Goal: Information Seeking & Learning: Check status

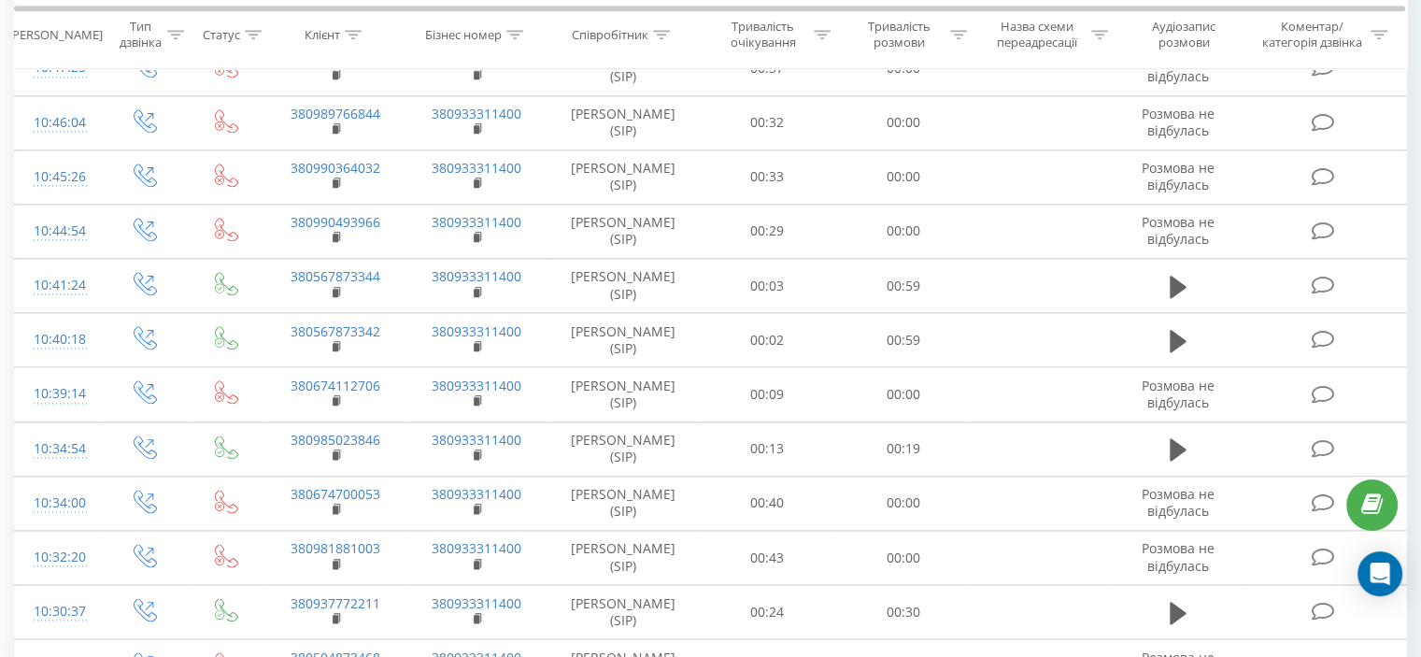
scroll to position [2347, 0]
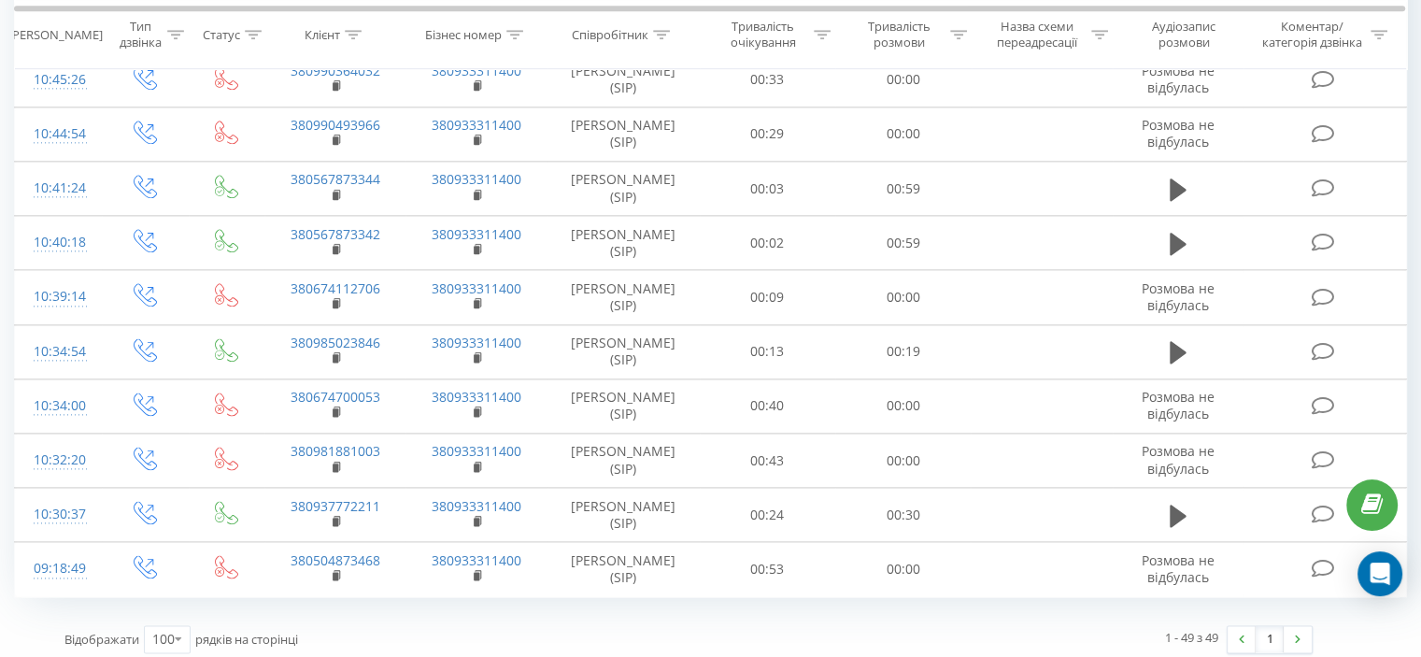
click at [1203, 628] on div "1 - 49 з 49" at bounding box center [1191, 637] width 53 height 19
click at [961, 30] on icon at bounding box center [958, 34] width 17 height 9
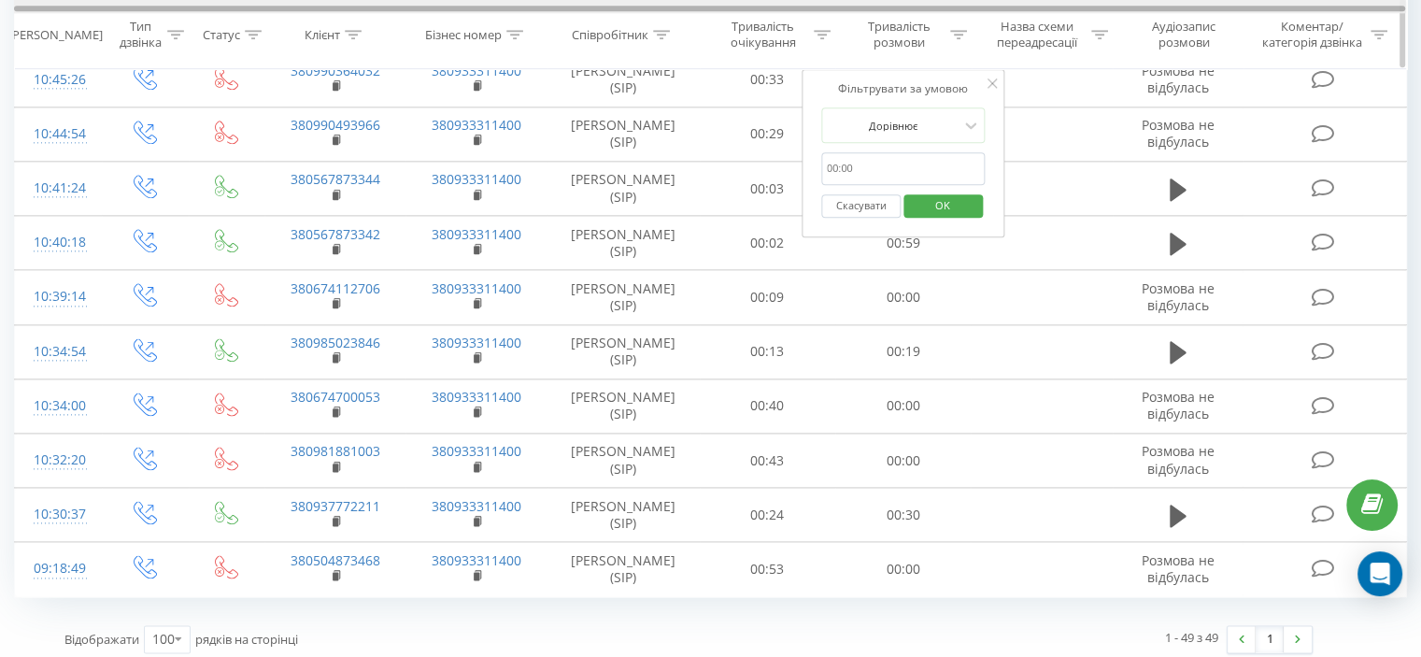
click at [972, 13] on div at bounding box center [710, 7] width 1392 height 14
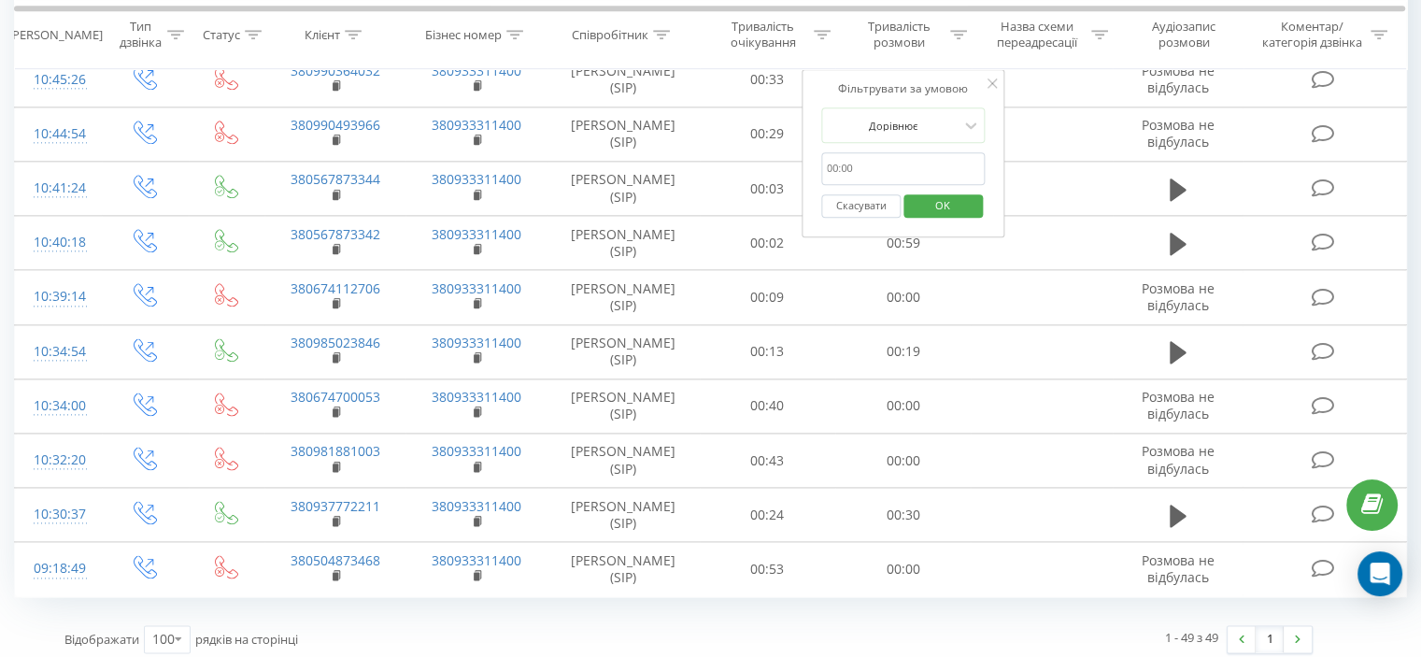
click at [883, 104] on div "Фільтрувати за умовою Дорівнює Скасувати OK" at bounding box center [904, 153] width 204 height 168
click at [887, 106] on div "Фільтрувати за умовою Дорівнює Скасувати OK" at bounding box center [904, 153] width 204 height 168
click at [889, 161] on input "text" at bounding box center [903, 168] width 164 height 33
type input "01:00"
click at [910, 134] on div "Дорівнює" at bounding box center [893, 125] width 136 height 28
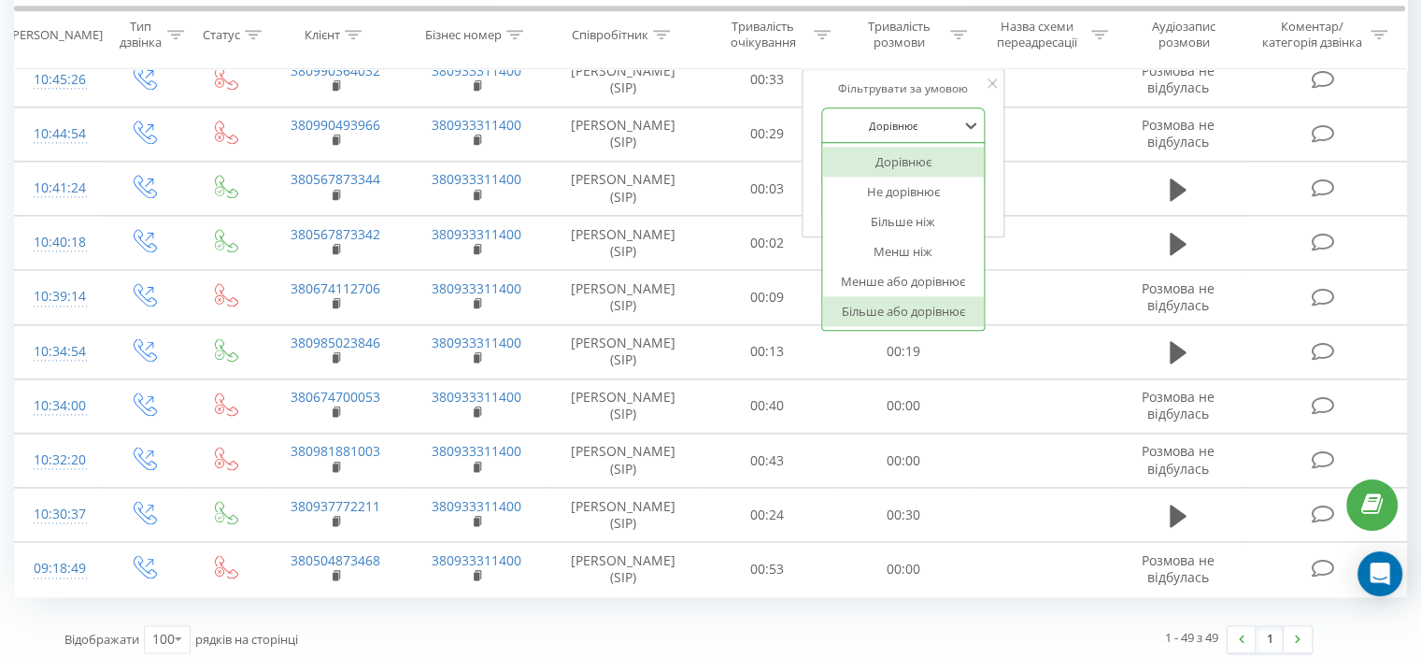
click at [892, 309] on div "Більше або дорівнює" at bounding box center [903, 311] width 163 height 30
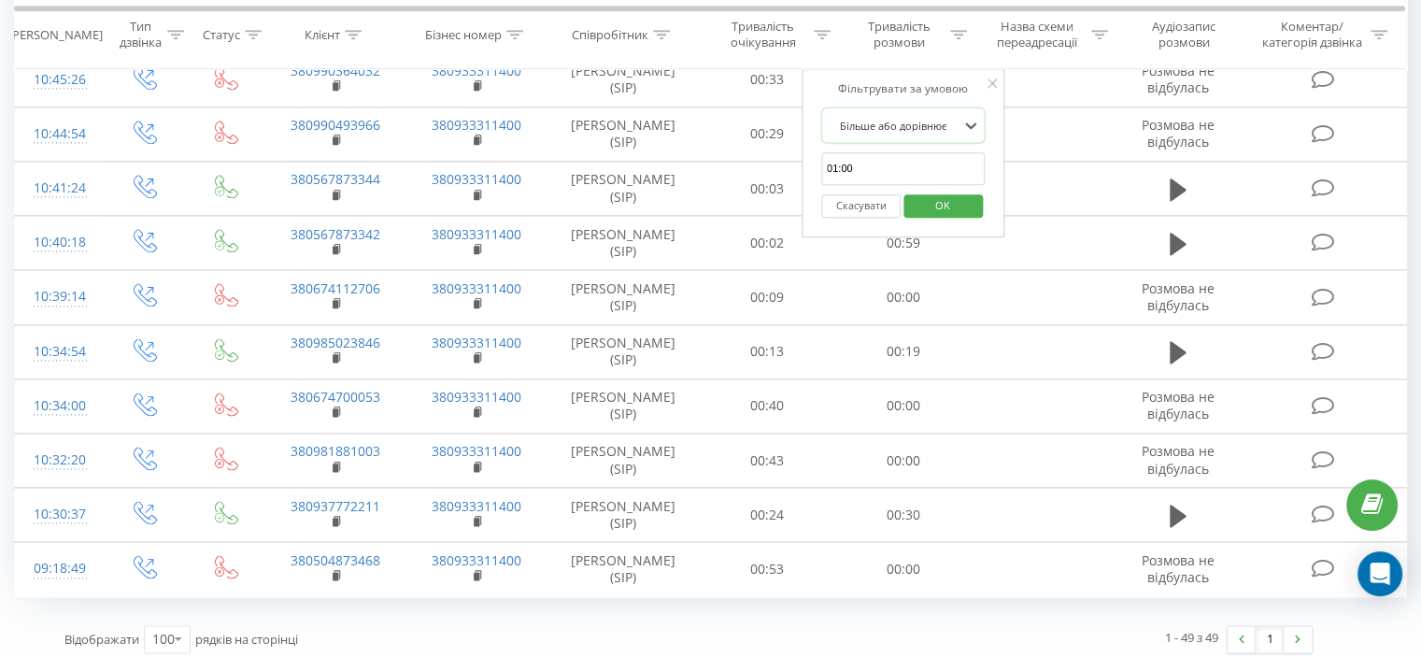
click at [938, 199] on span "OK" at bounding box center [942, 205] width 52 height 29
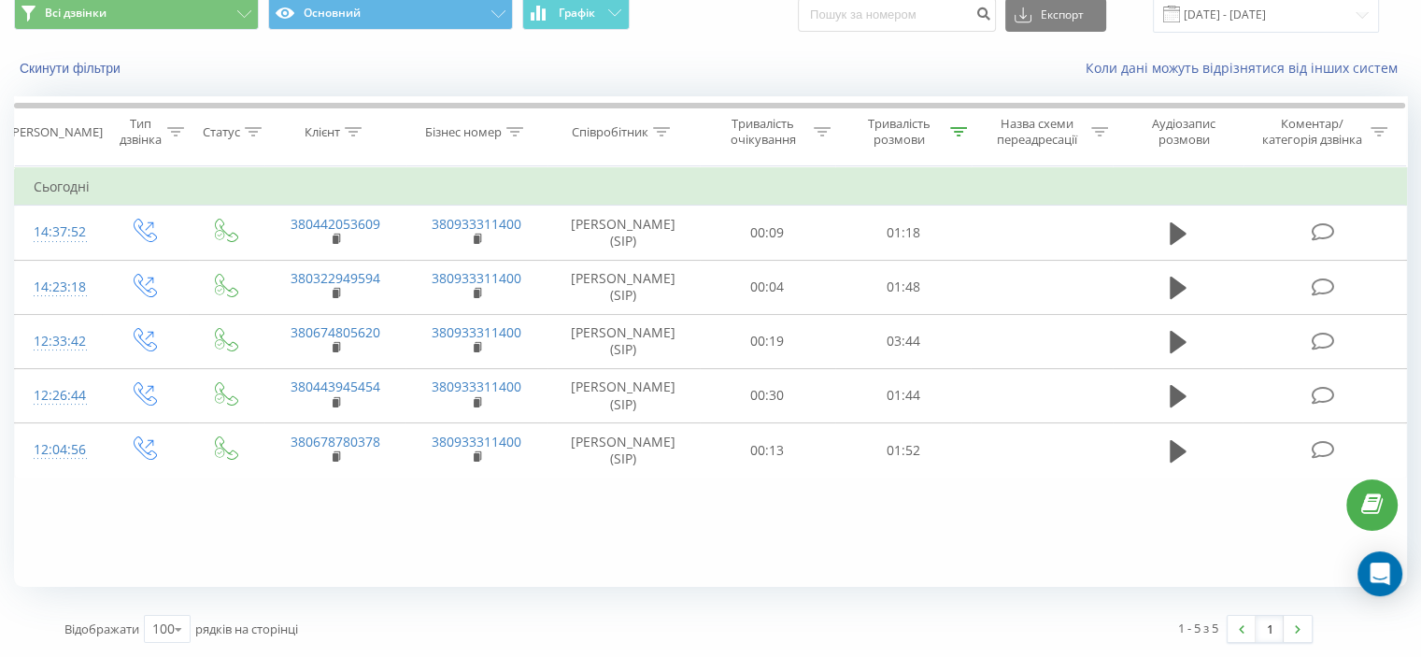
scroll to position [73, 0]
click at [908, 141] on div "Тривалість розмови" at bounding box center [898, 133] width 93 height 32
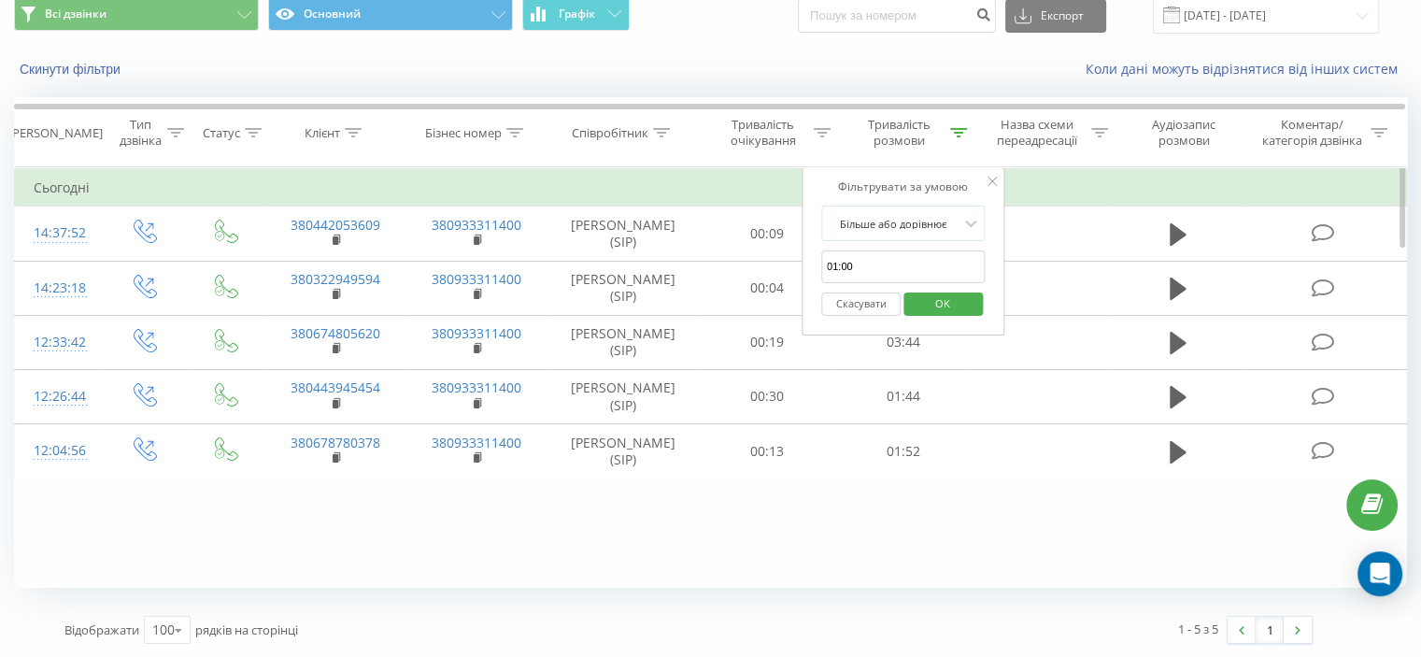
click at [859, 297] on button "Скасувати" at bounding box center [860, 303] width 79 height 23
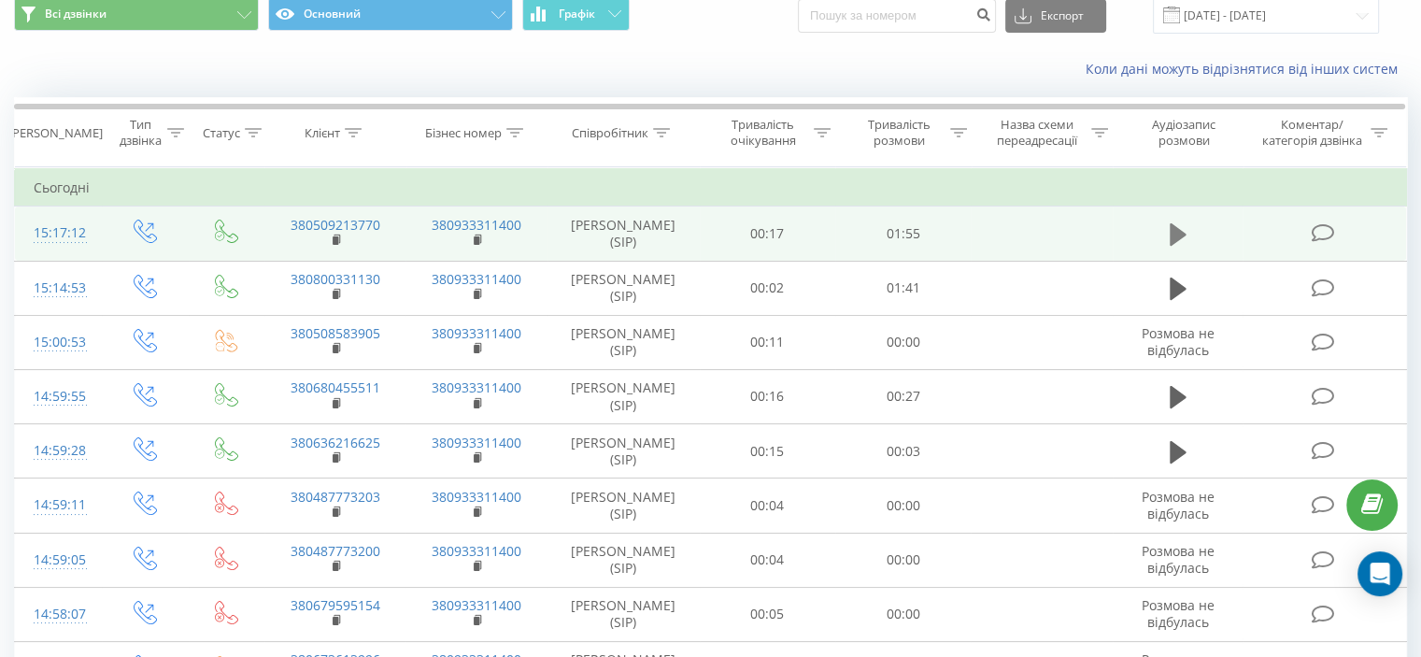
click at [1168, 231] on button at bounding box center [1178, 234] width 28 height 28
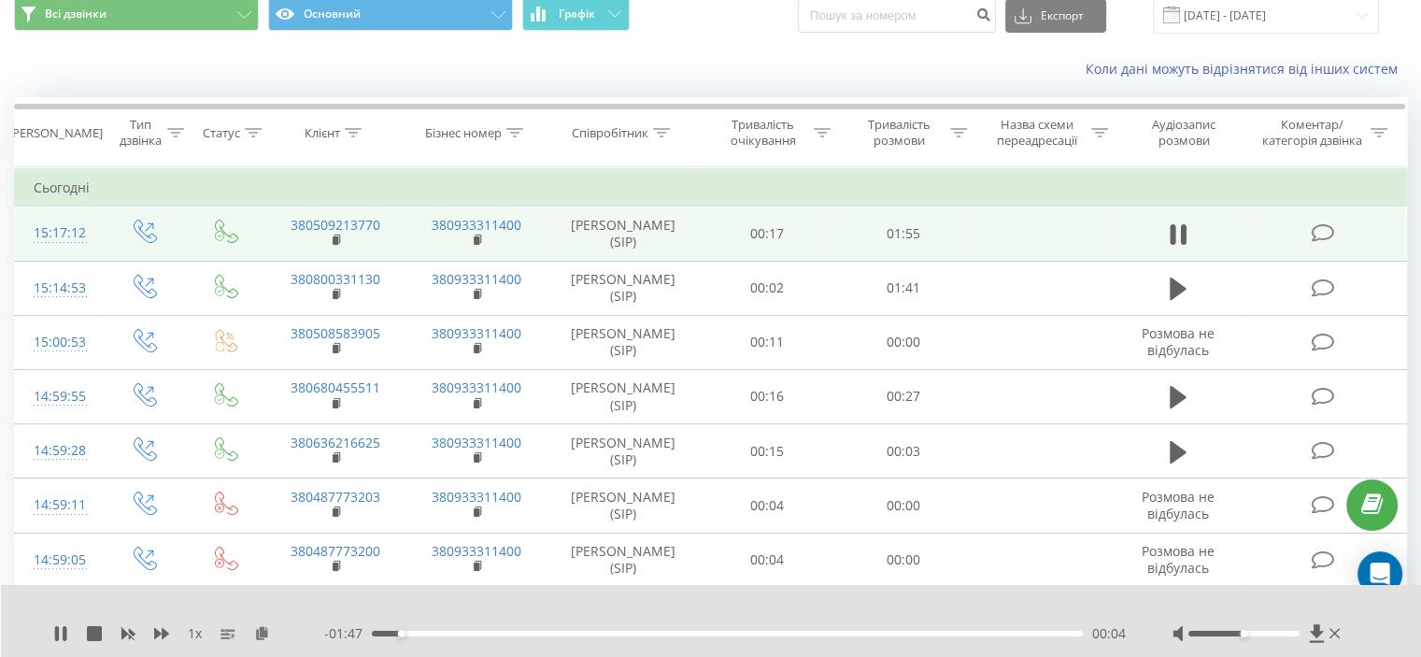
click at [1287, 631] on div at bounding box center [1243, 634] width 111 height 6
drag, startPoint x: 1288, startPoint y: 632, endPoint x: 1300, endPoint y: 632, distance: 12.1
click at [1300, 632] on div "Accessibility label" at bounding box center [1298, 633] width 7 height 7
click at [863, 604] on div at bounding box center [698, 609] width 1033 height 21
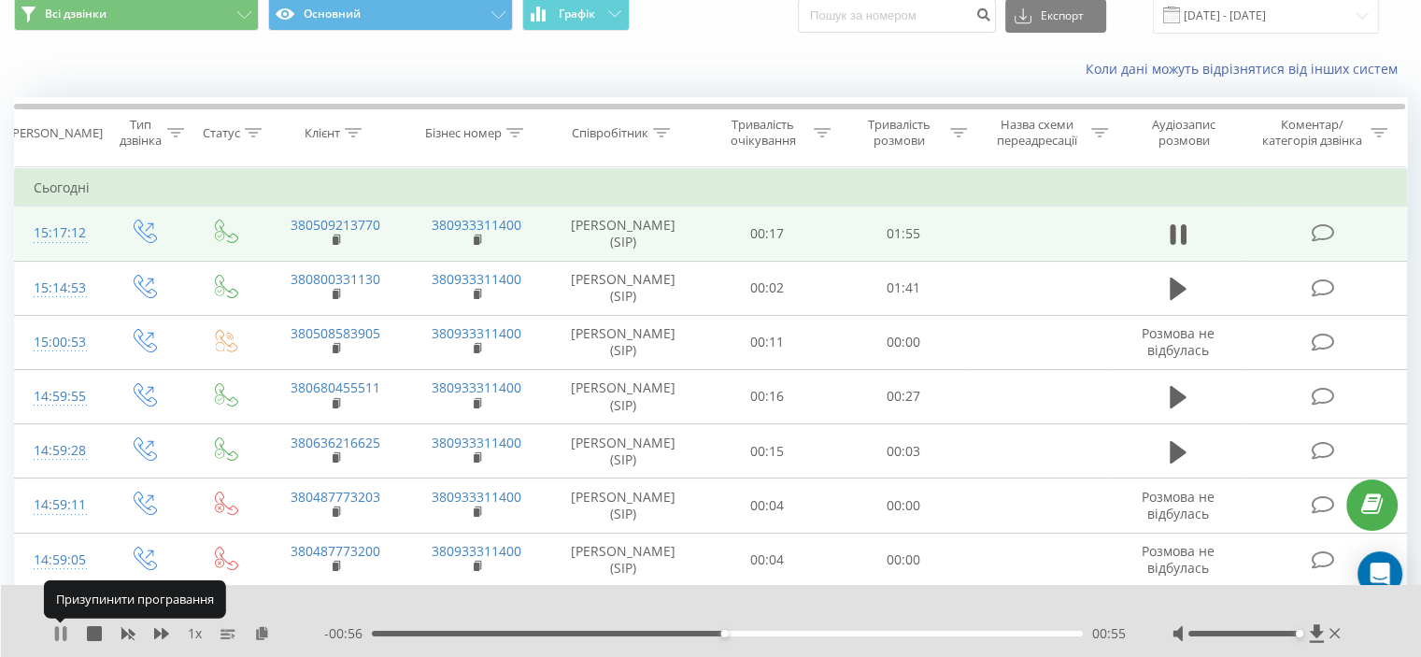
click at [61, 634] on icon at bounding box center [60, 633] width 15 height 15
click at [60, 637] on icon at bounding box center [60, 633] width 11 height 15
click at [724, 633] on div "00:55" at bounding box center [727, 634] width 711 height 6
click at [699, 633] on div "00:51" at bounding box center [727, 634] width 711 height 6
click at [59, 634] on icon at bounding box center [60, 633] width 15 height 15
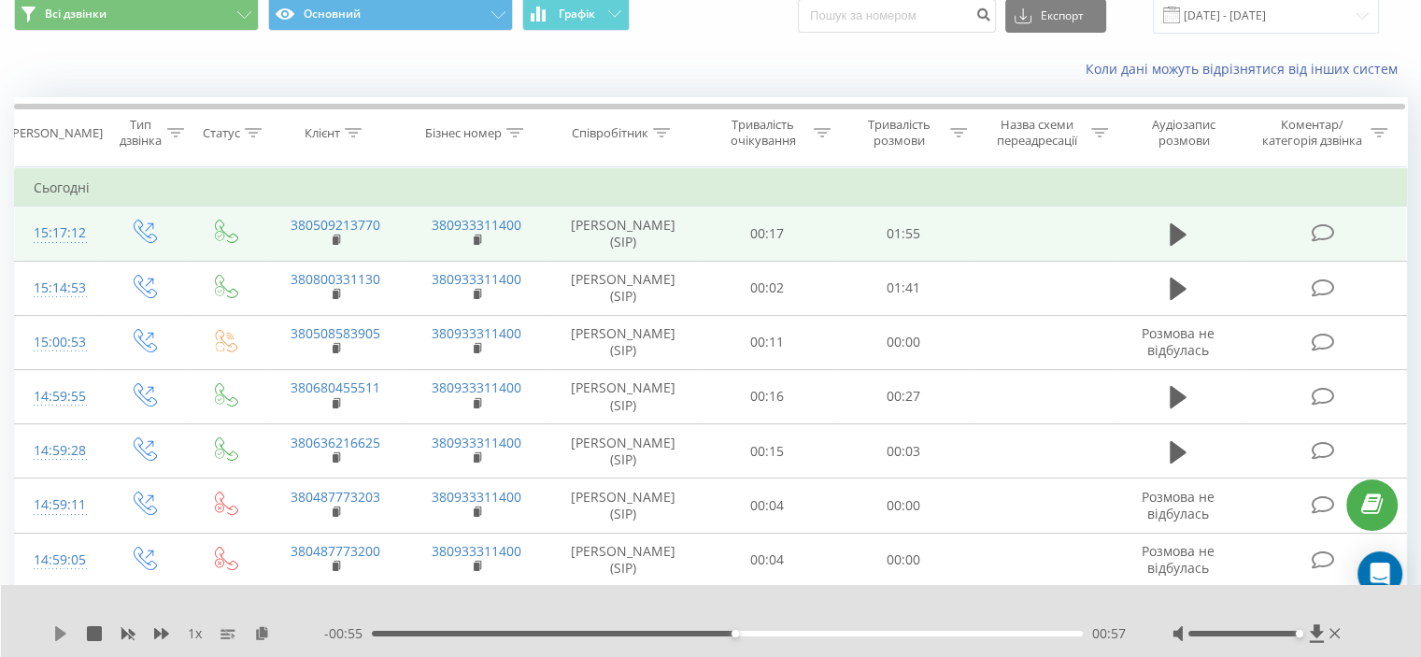
click at [64, 631] on icon at bounding box center [60, 633] width 15 height 15
click at [66, 631] on icon at bounding box center [65, 633] width 4 height 15
click at [57, 634] on icon at bounding box center [60, 633] width 11 height 15
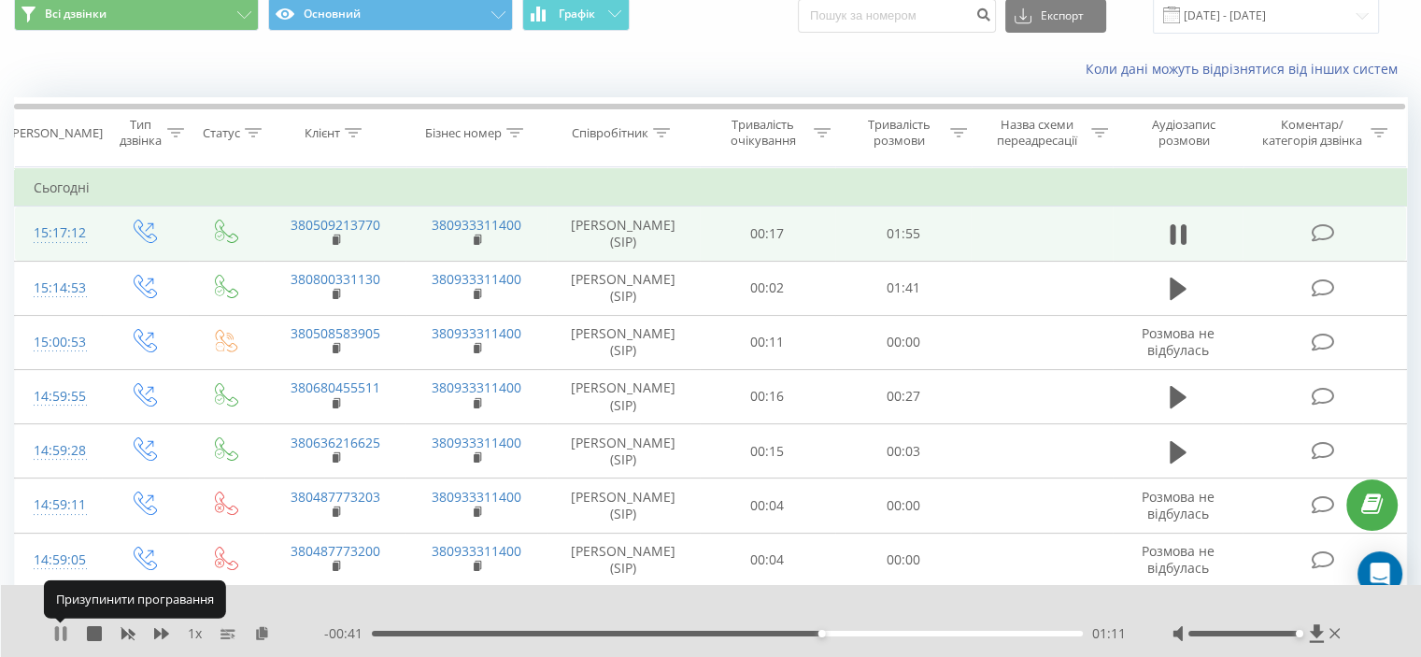
click at [58, 634] on icon at bounding box center [57, 633] width 4 height 15
click at [56, 632] on icon at bounding box center [60, 633] width 11 height 15
click at [781, 632] on div "01:12" at bounding box center [727, 634] width 711 height 6
click at [756, 635] on div "01:00" at bounding box center [727, 634] width 711 height 6
click at [53, 627] on icon at bounding box center [60, 633] width 15 height 15
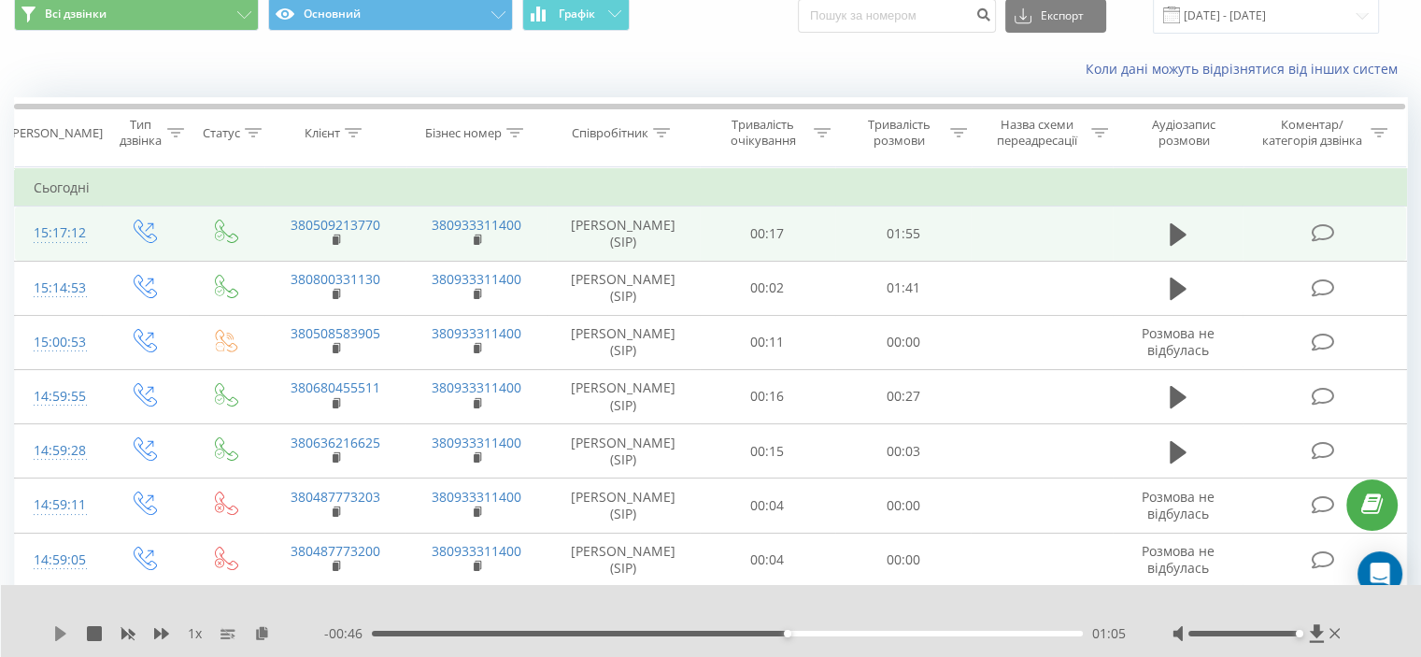
click at [52, 630] on div "1 x - 00:46 01:05 01:05" at bounding box center [711, 621] width 1421 height 72
click at [63, 630] on icon at bounding box center [60, 633] width 15 height 15
click at [63, 630] on icon at bounding box center [65, 633] width 4 height 15
click at [54, 636] on icon at bounding box center [60, 633] width 15 height 15
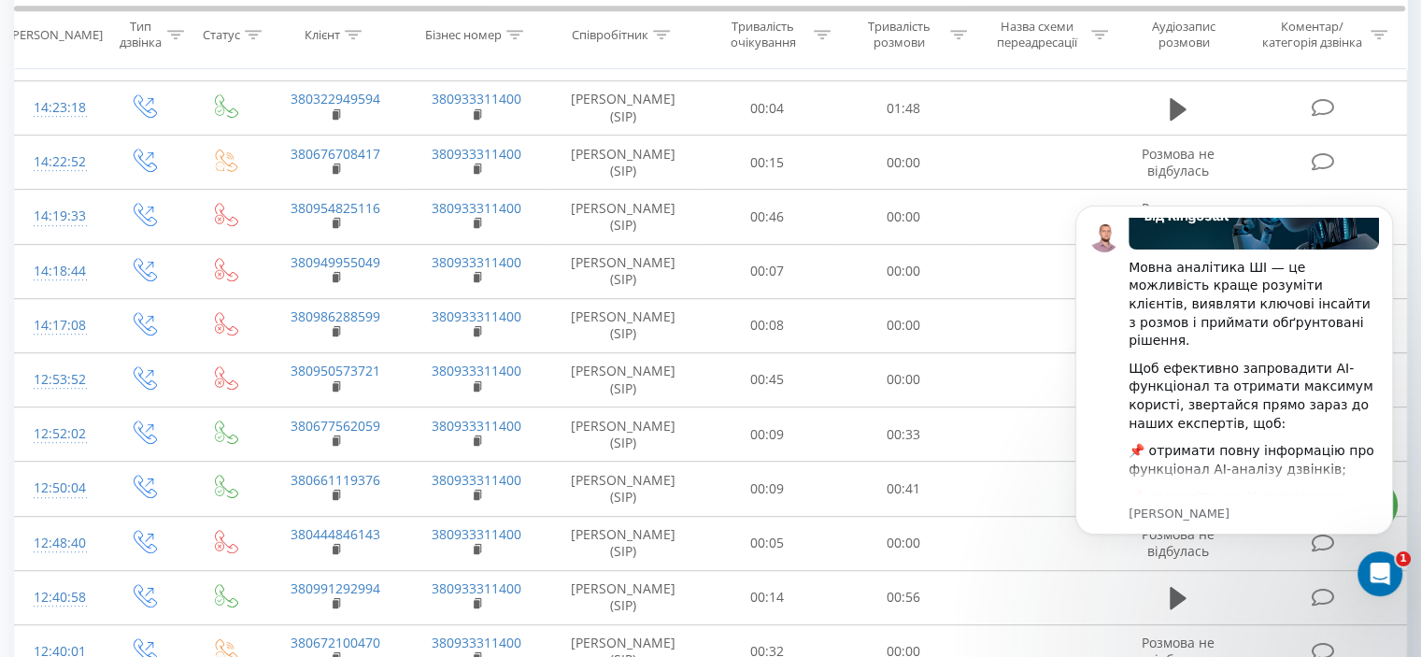
scroll to position [2563, 0]
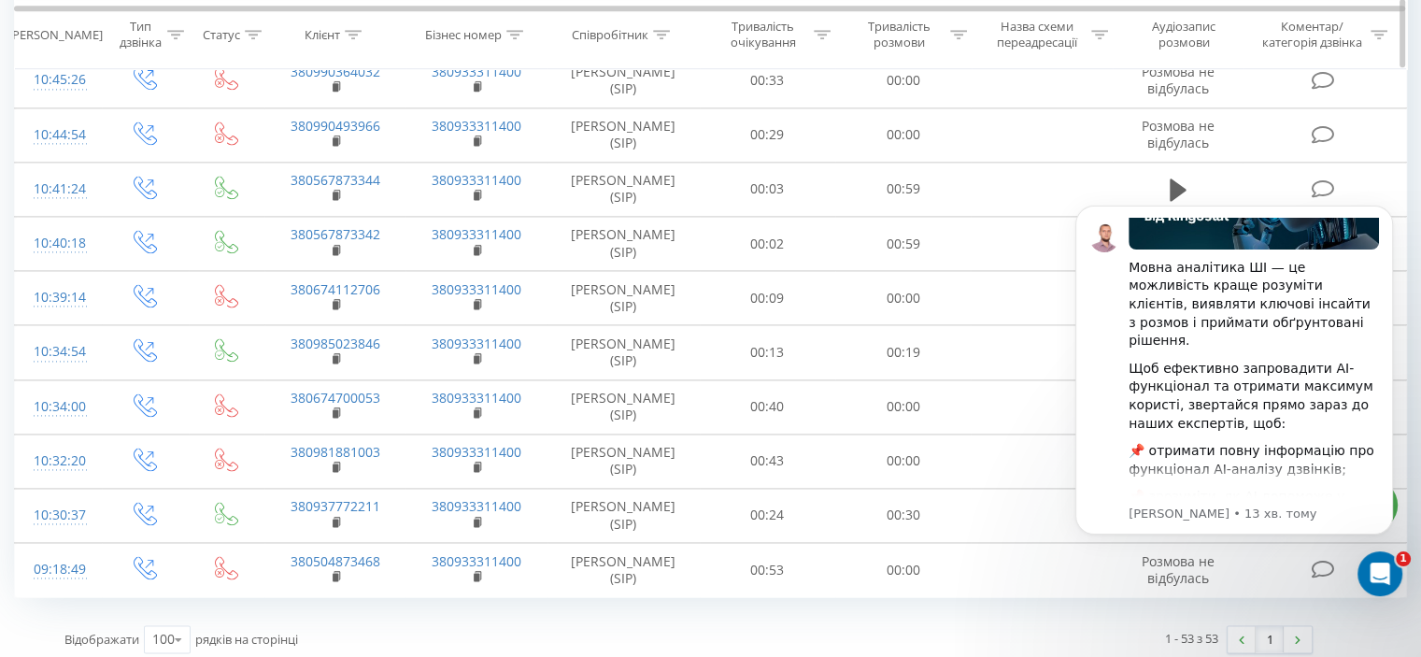
click at [1000, 54] on th "Назва схеми переадресації" at bounding box center [1042, 35] width 141 height 69
click at [1383, 211] on icon "Dismiss notification" at bounding box center [1388, 211] width 10 height 10
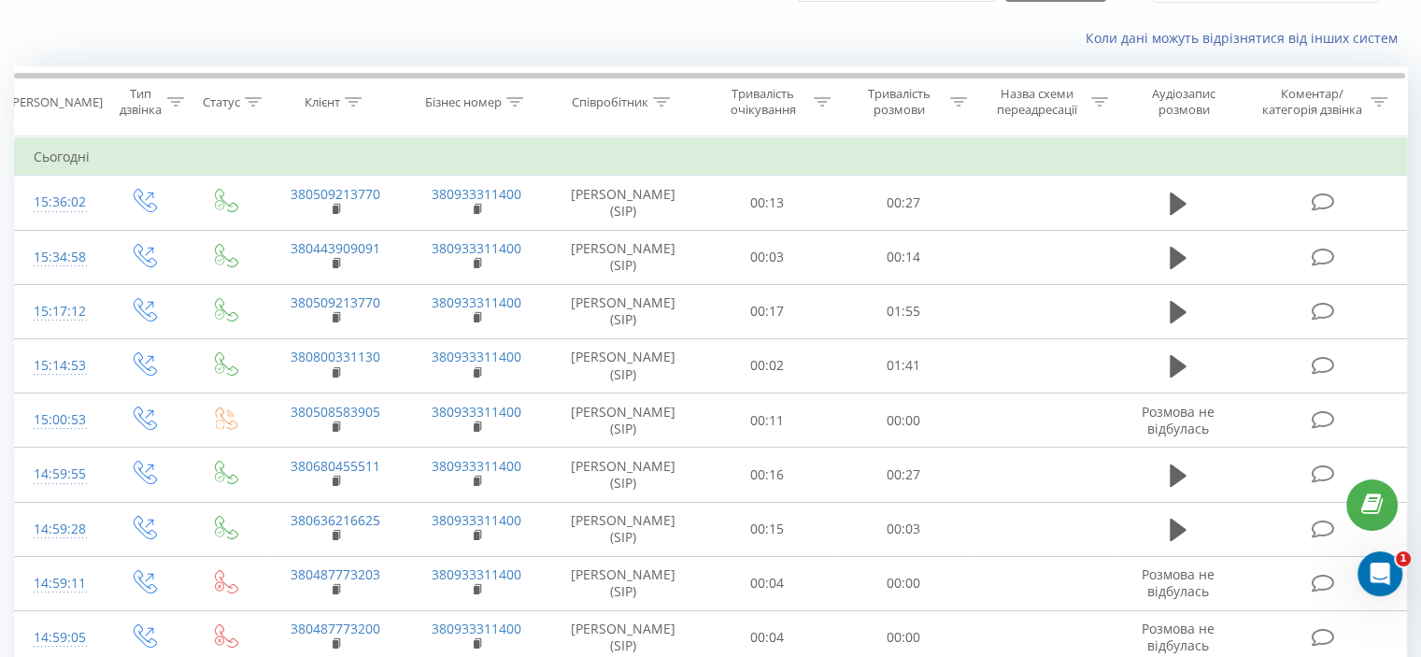
scroll to position [0, 0]
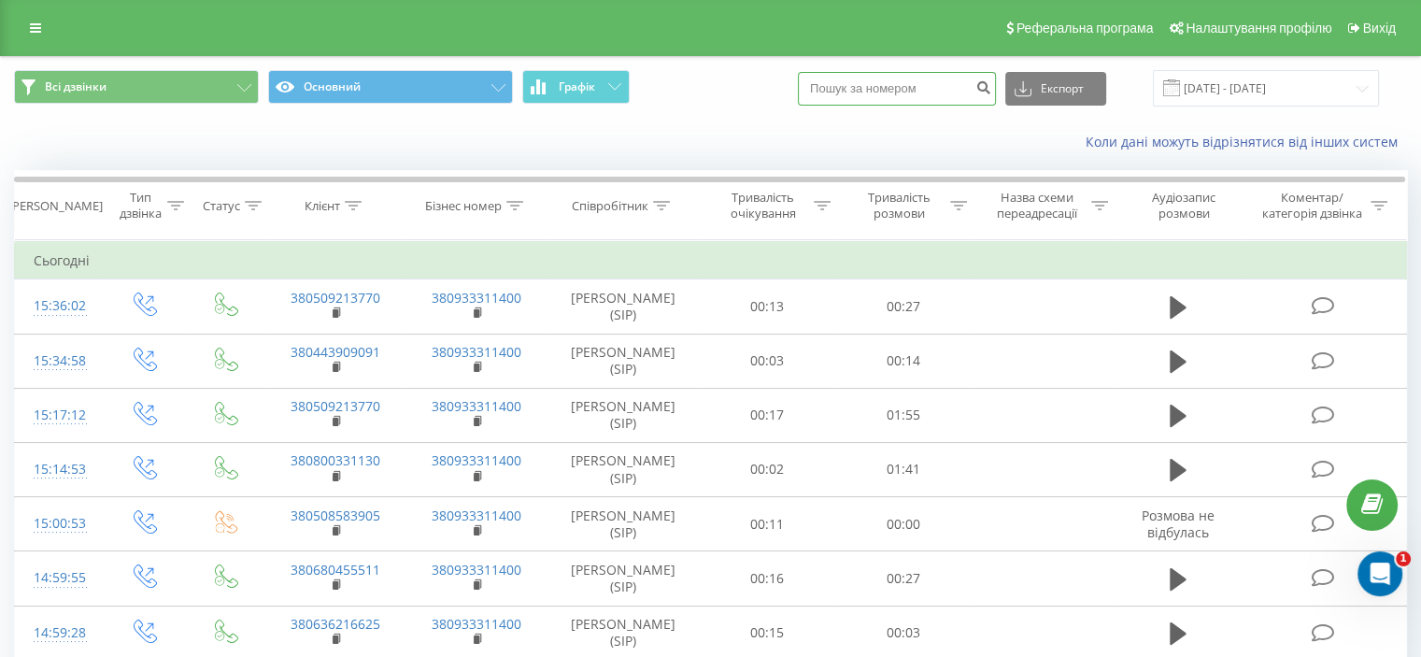
click at [923, 92] on input at bounding box center [897, 89] width 198 height 34
paste input "380506382021"
type input "380506382021"
click at [1013, 82] on div "380506382021 Експорт .csv .xls .xlsx 20.08.2025 - 20.08.2025" at bounding box center [1088, 88] width 581 height 36
click at [991, 82] on icon "submit" at bounding box center [983, 84] width 16 height 11
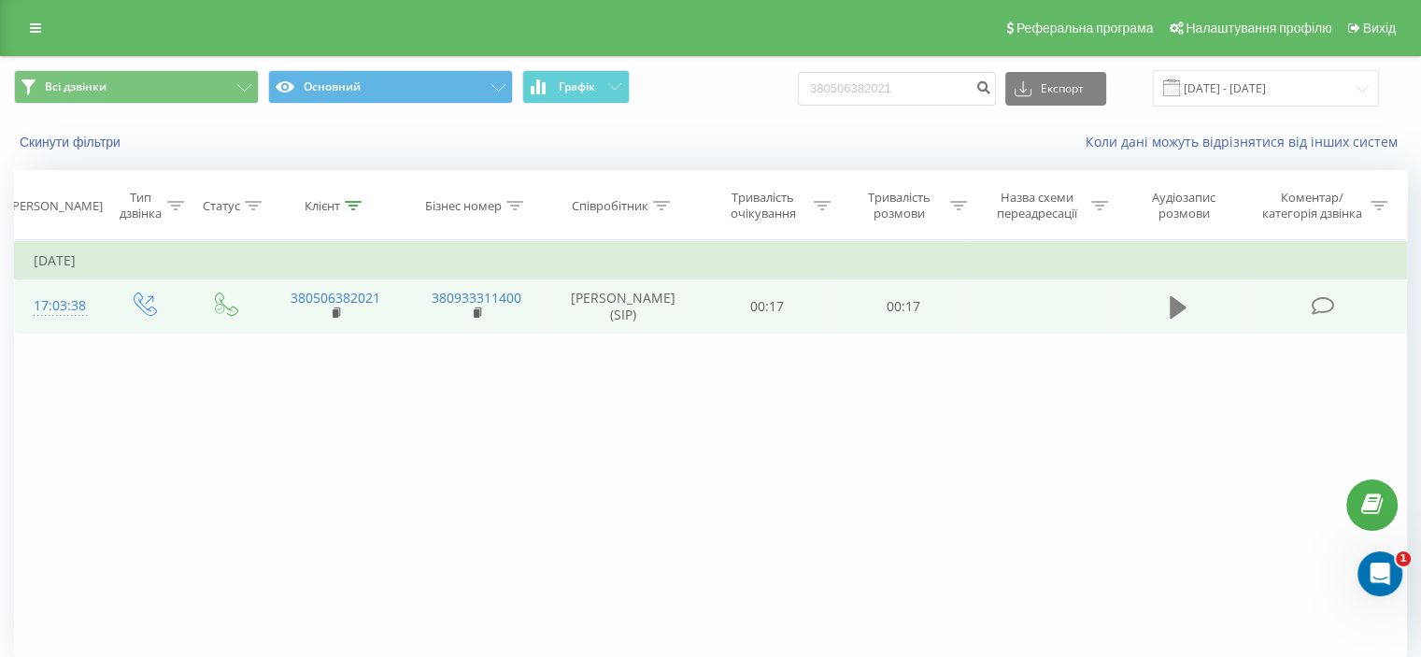
click at [1173, 298] on icon at bounding box center [1178, 307] width 17 height 22
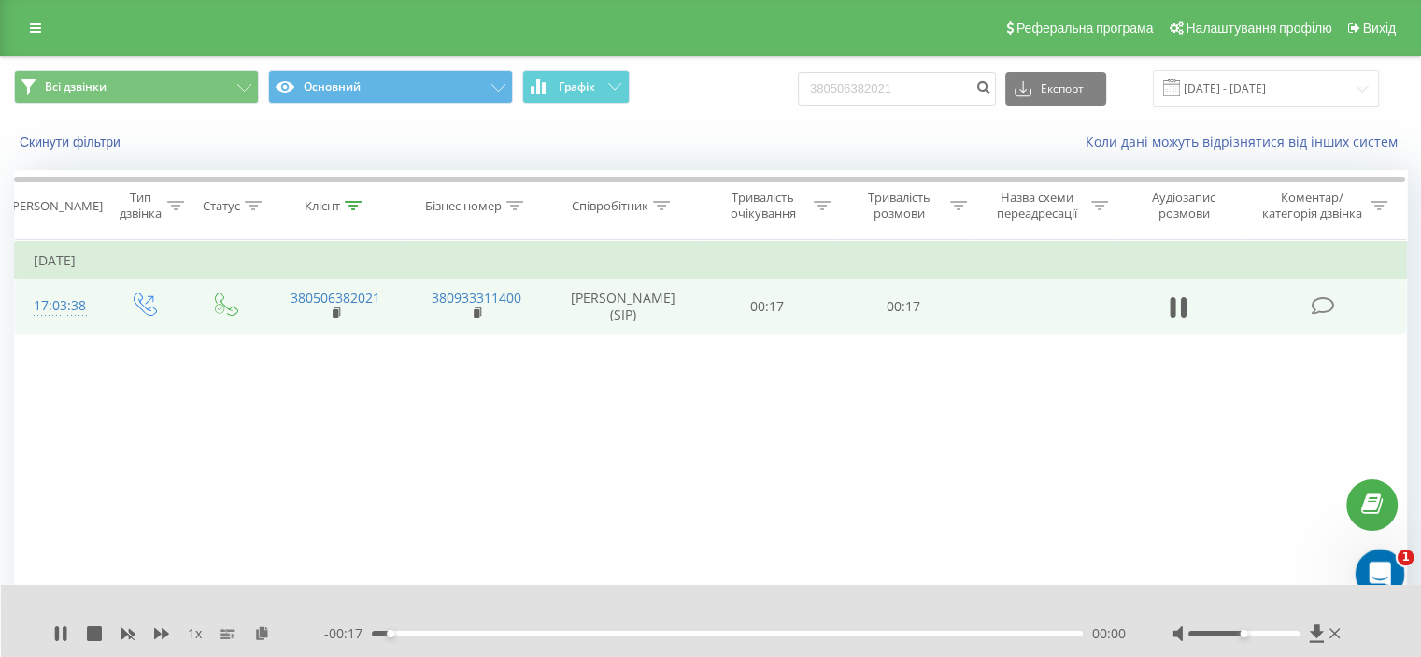
click at [1375, 564] on icon "Відкрити програму для спілкування Intercom" at bounding box center [1377, 571] width 31 height 31
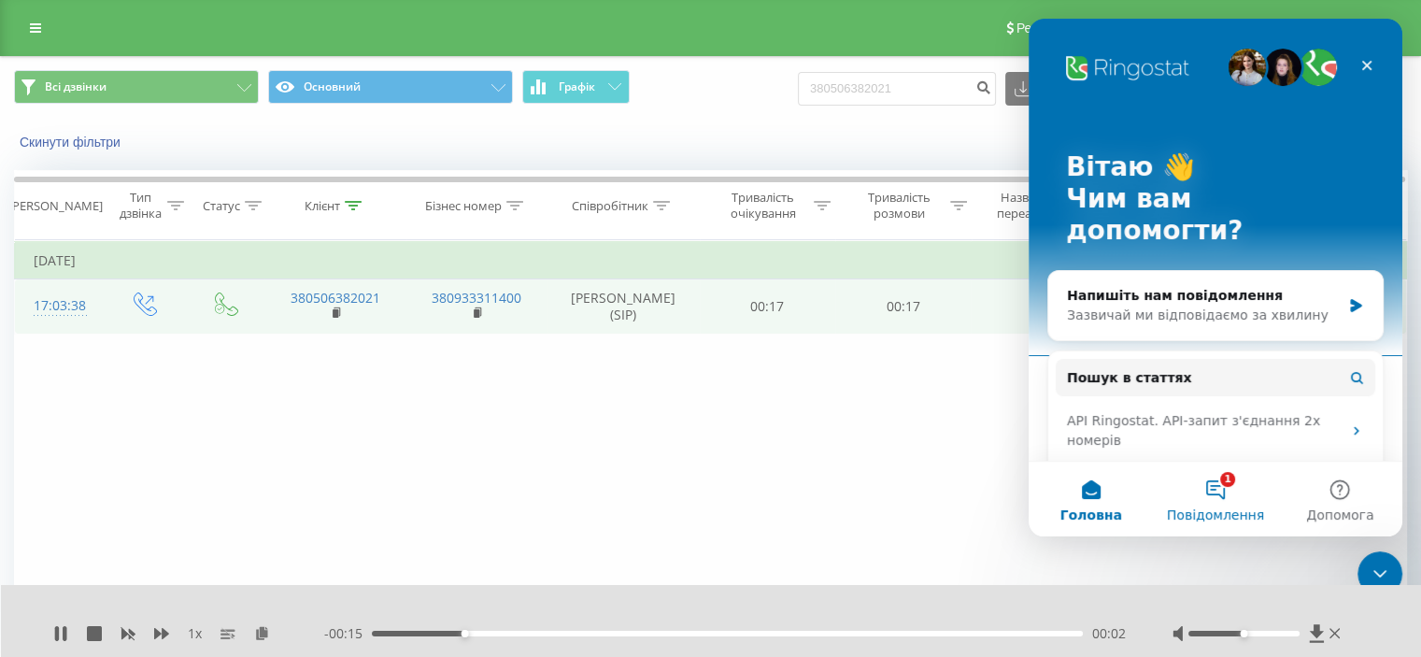
click at [1191, 483] on button "1 Повідомлення" at bounding box center [1215, 498] width 124 height 75
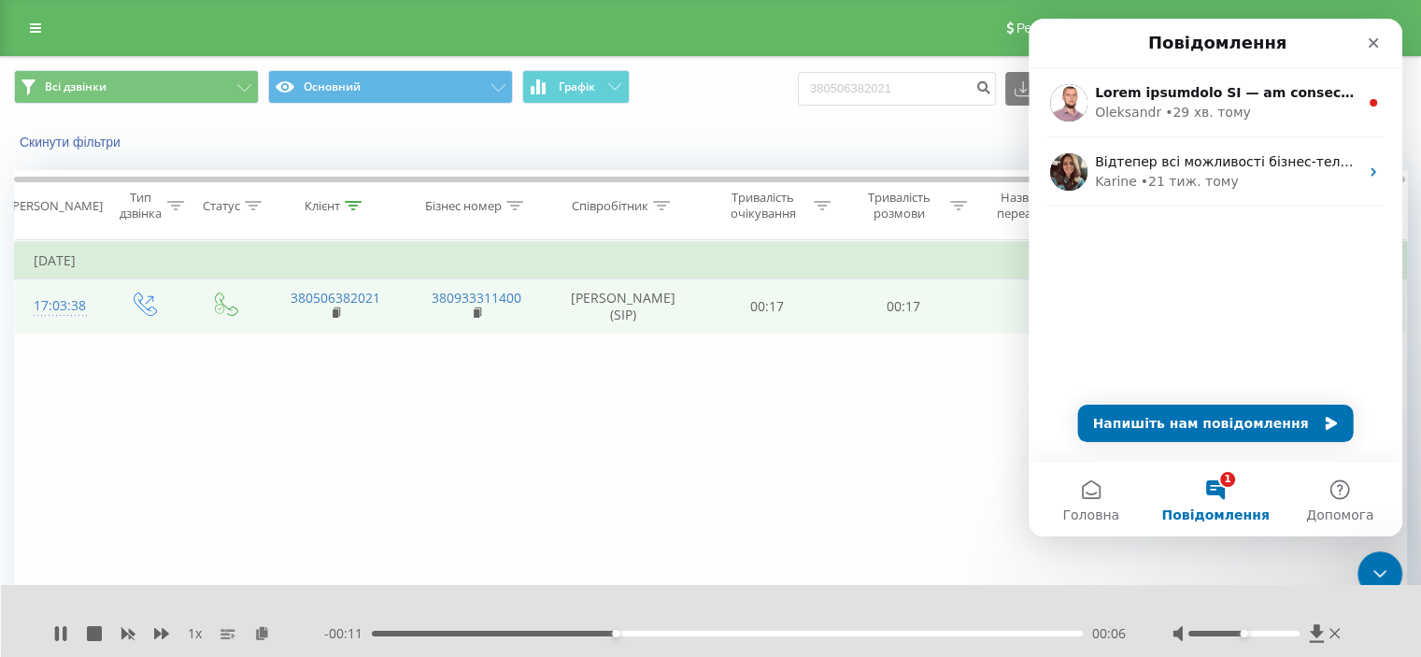
click at [972, 362] on div "Фільтрувати за умовою Дорівнює Введіть значення Скасувати OK Фільтрувати за умо…" at bounding box center [710, 450] width 1393 height 420
click at [1381, 38] on div "Закрити" at bounding box center [1373, 43] width 34 height 34
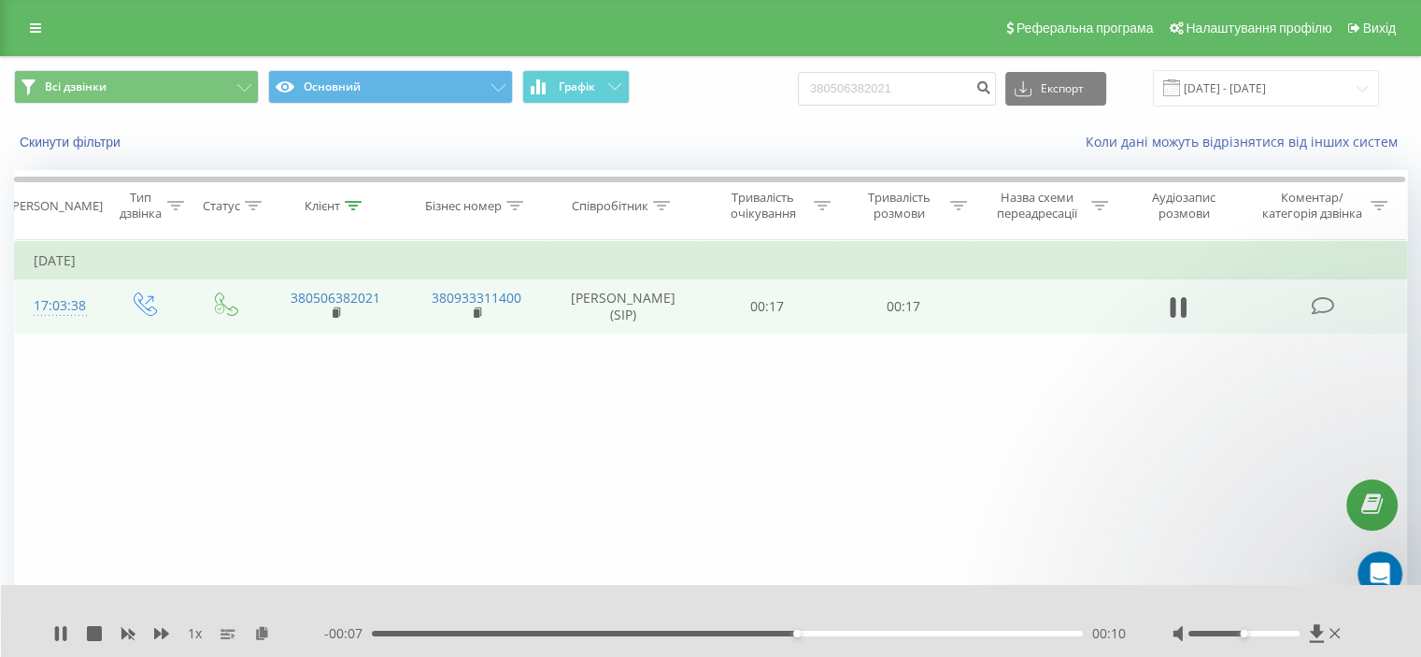
click at [1282, 633] on div at bounding box center [1243, 634] width 111 height 6
drag, startPoint x: 1282, startPoint y: 633, endPoint x: 1292, endPoint y: 633, distance: 10.3
click at [1292, 633] on div at bounding box center [1243, 634] width 111 height 6
click at [1298, 633] on div at bounding box center [1243, 634] width 111 height 6
click at [324, 557] on div "Фільтрувати за умовою Дорівнює Введіть значення Скасувати OK Фільтрувати за умо…" at bounding box center [710, 450] width 1393 height 420
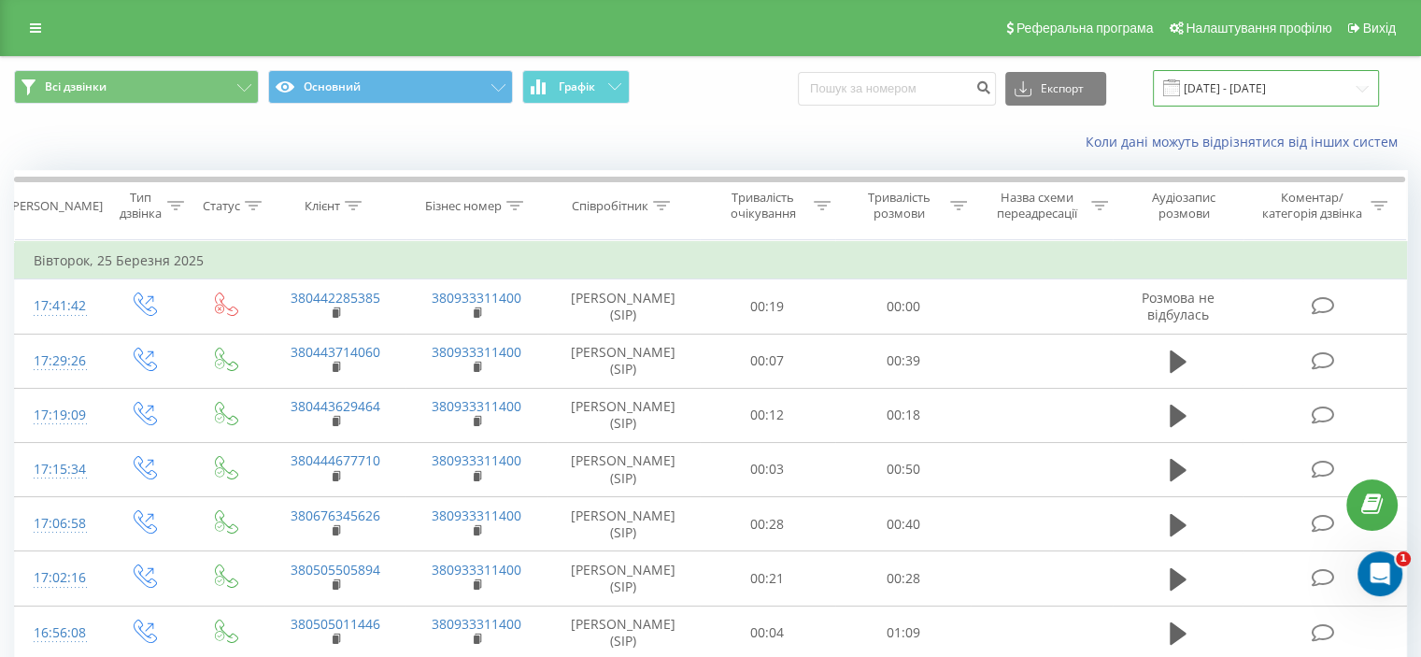
click at [1273, 88] on input "25.02.2025 - 25.03.2025" at bounding box center [1266, 88] width 226 height 36
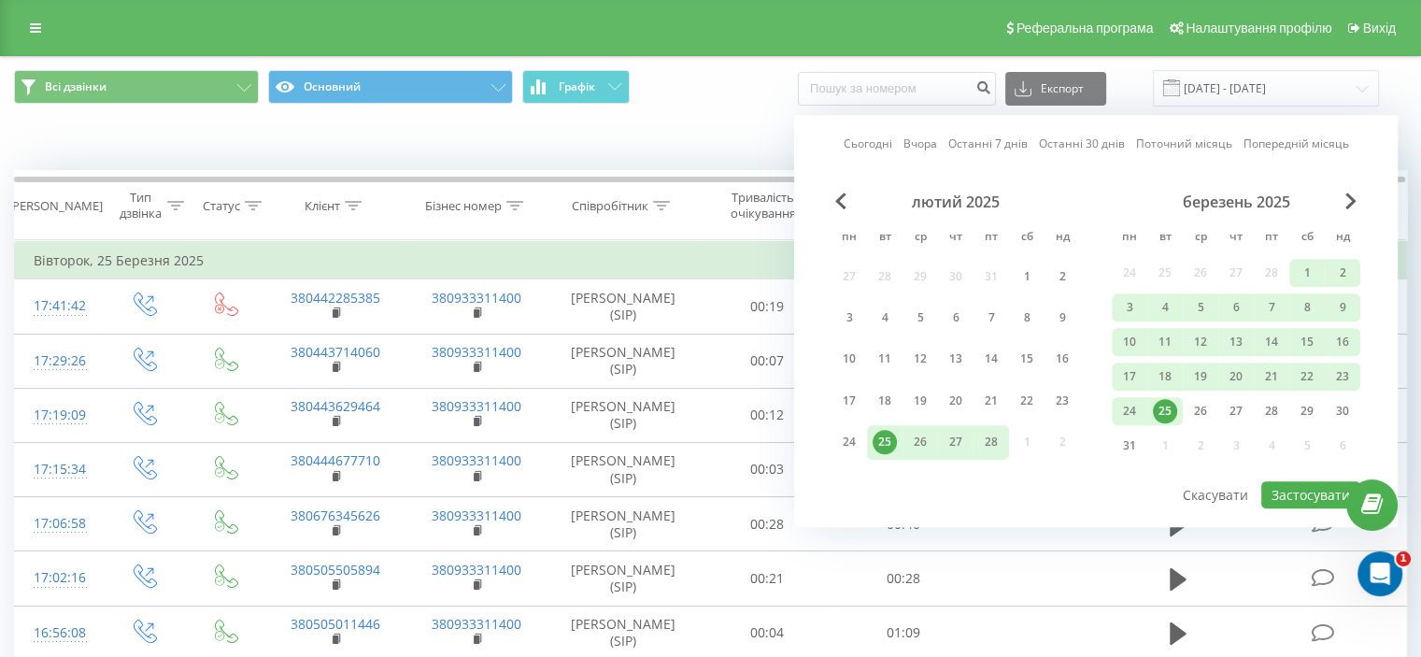
click at [866, 136] on link "Сьогодні" at bounding box center [868, 144] width 49 height 18
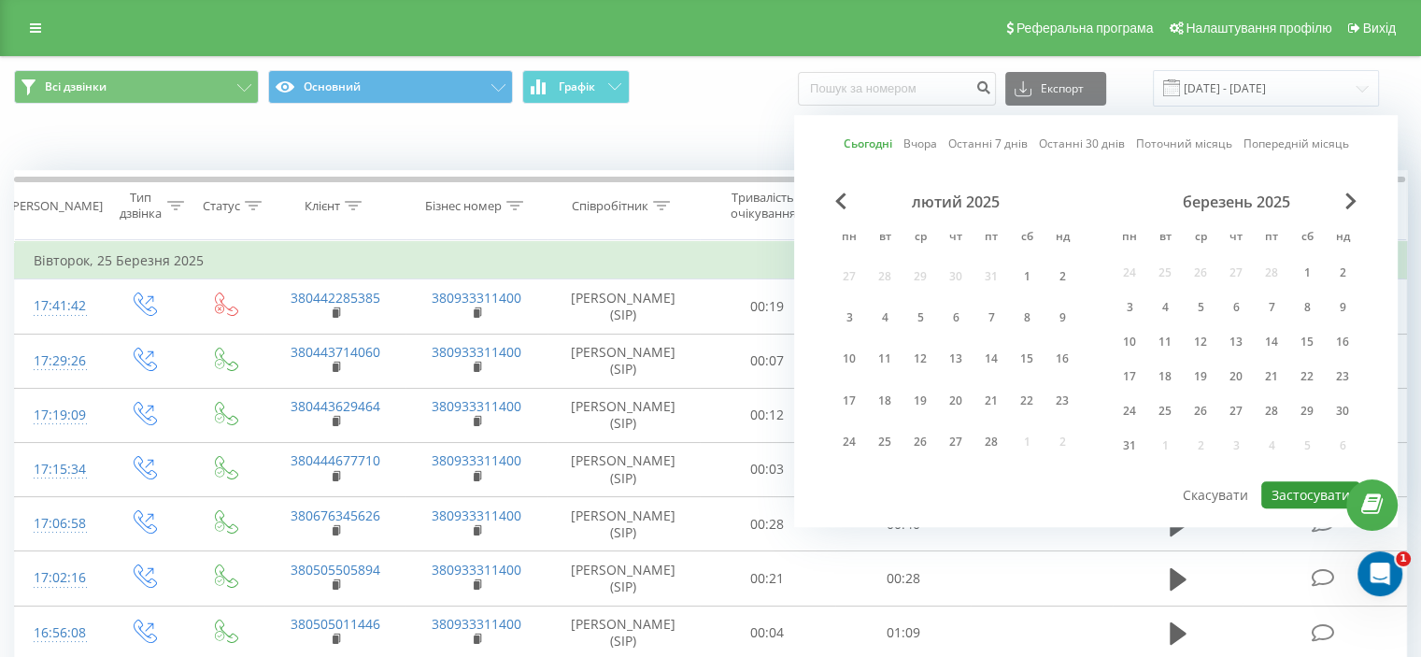
click at [1322, 489] on button "Застосувати" at bounding box center [1310, 494] width 99 height 27
type input "[DATE] - [DATE]"
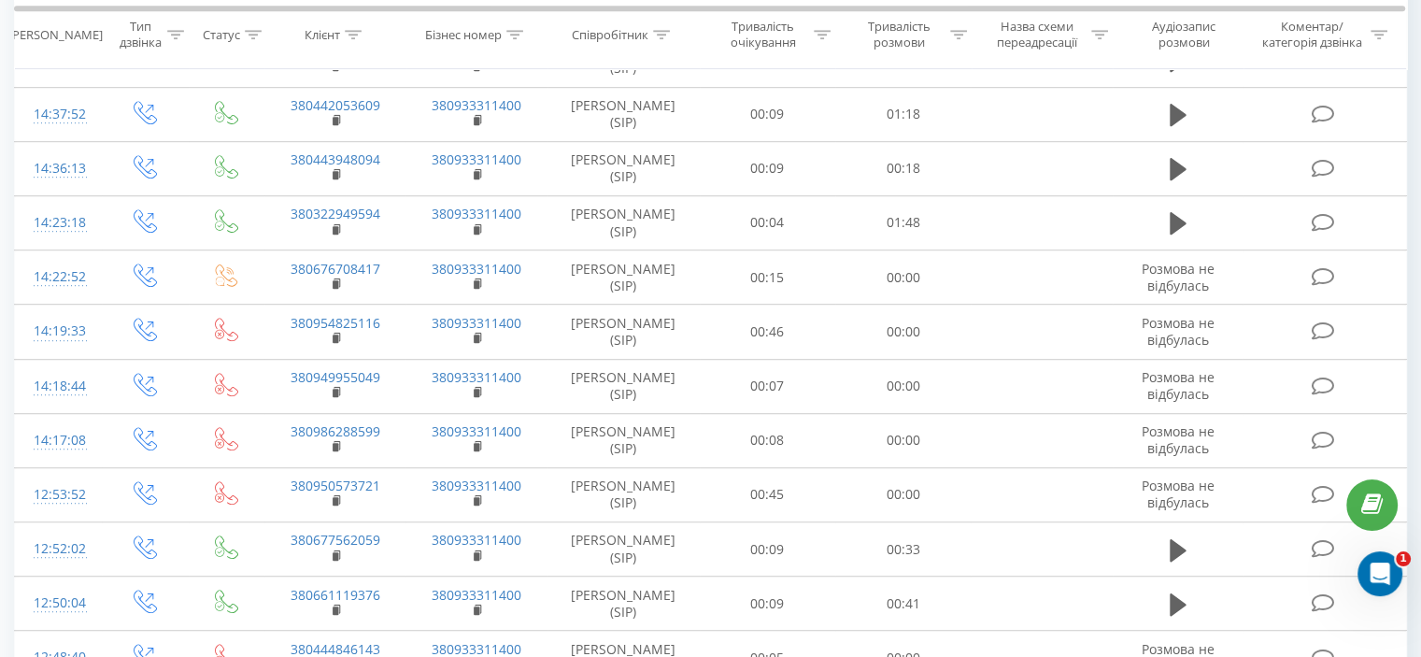
scroll to position [2833, 0]
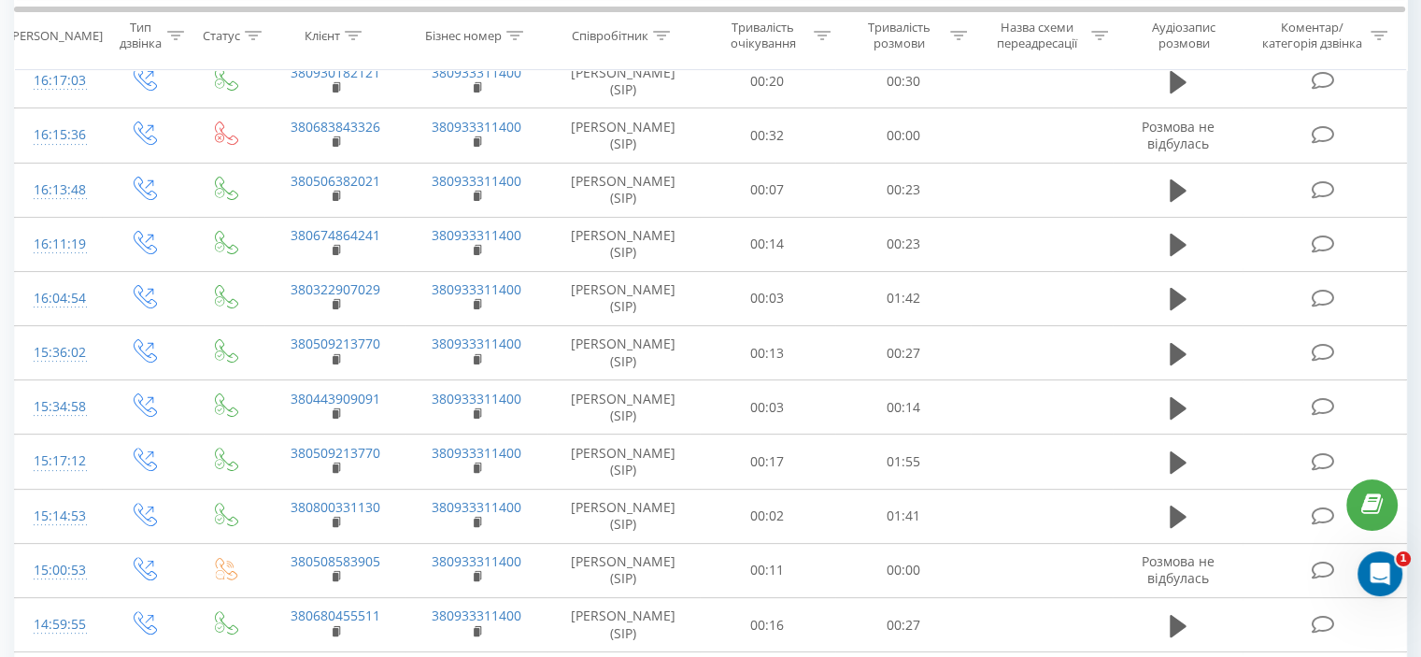
scroll to position [362, 0]
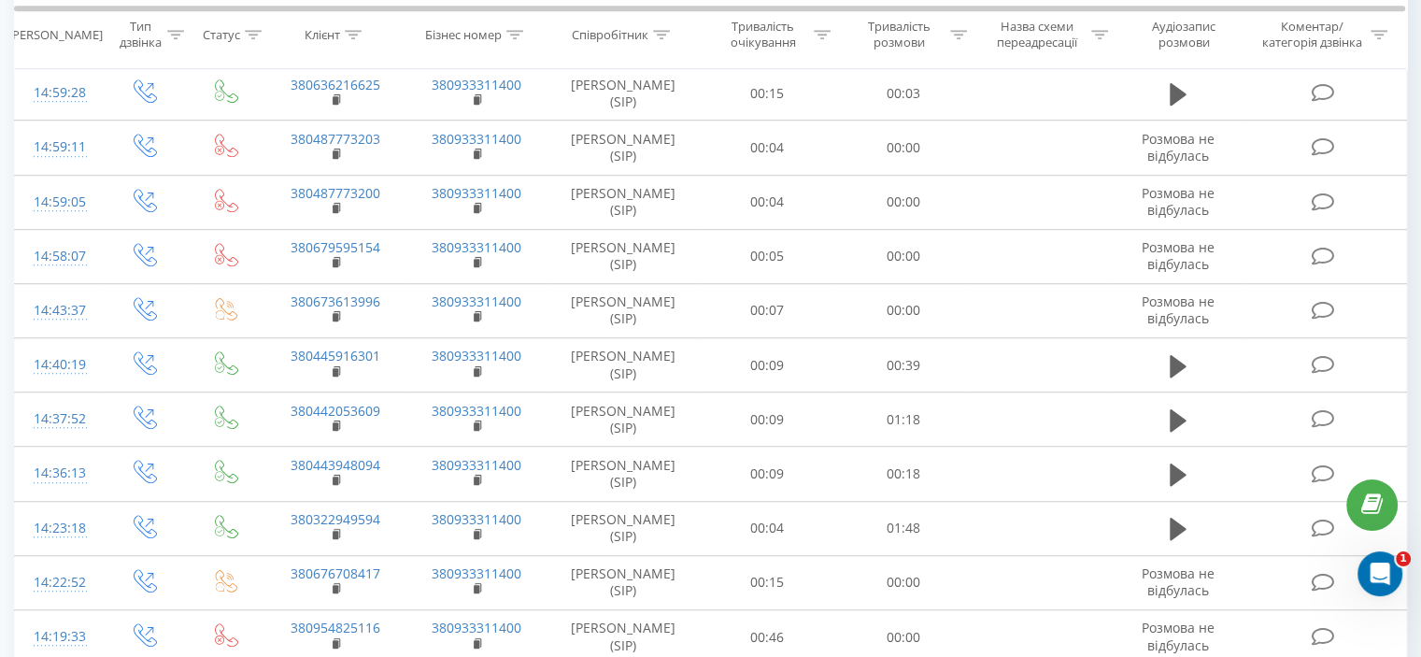
scroll to position [3322, 0]
